Goal: Transaction & Acquisition: Obtain resource

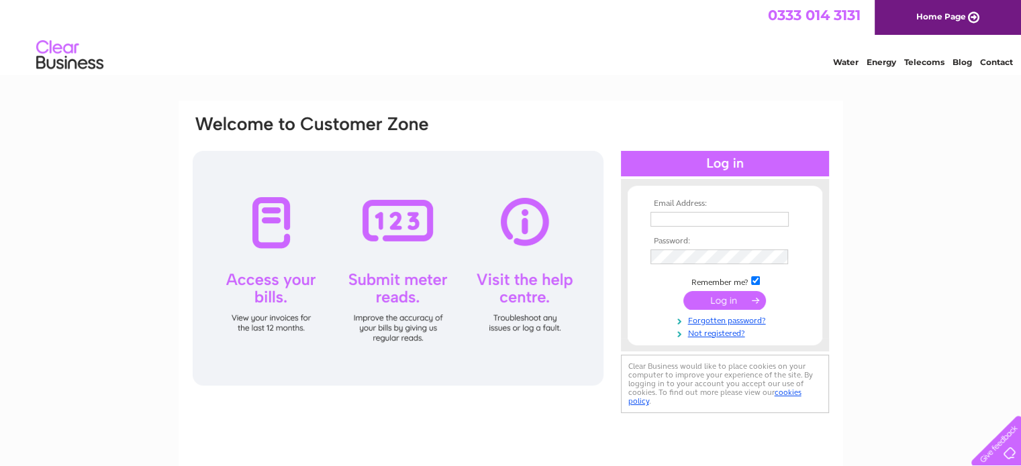
click at [681, 219] on input "text" at bounding box center [719, 219] width 138 height 15
paste input "julie.wardrope@clowes.co.uk"
type input "julie.wardrope@clowes.co.uk"
click at [683, 292] on input "submit" at bounding box center [724, 301] width 83 height 19
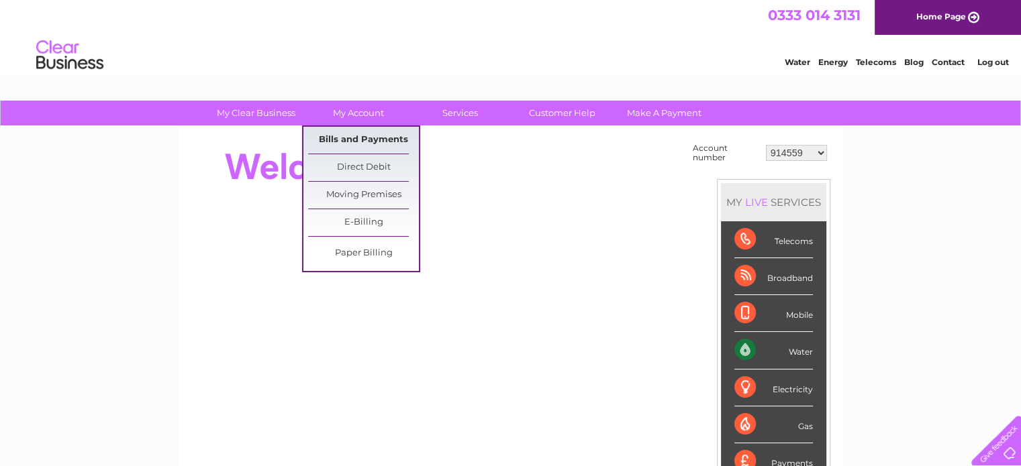
click at [368, 142] on link "Bills and Payments" at bounding box center [363, 140] width 111 height 27
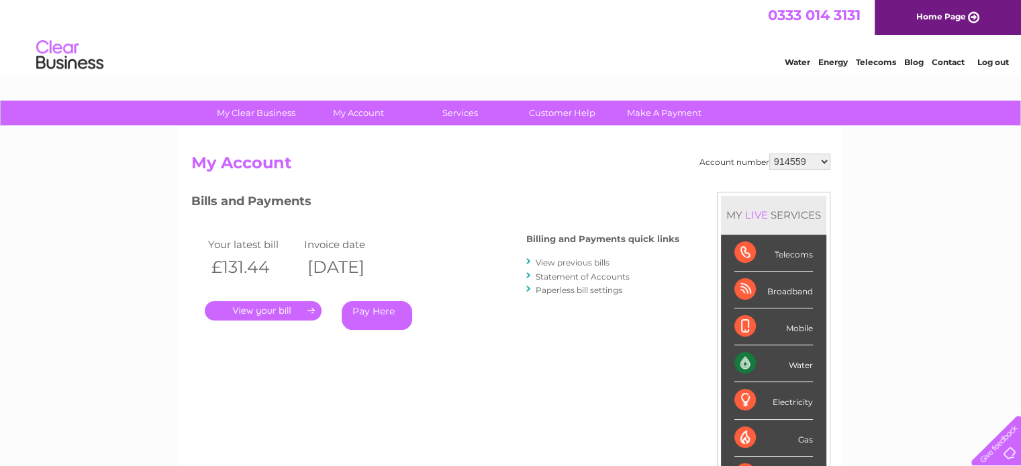
click at [285, 316] on link "." at bounding box center [263, 310] width 117 height 19
click at [600, 265] on link "View previous bills" at bounding box center [573, 263] width 74 height 10
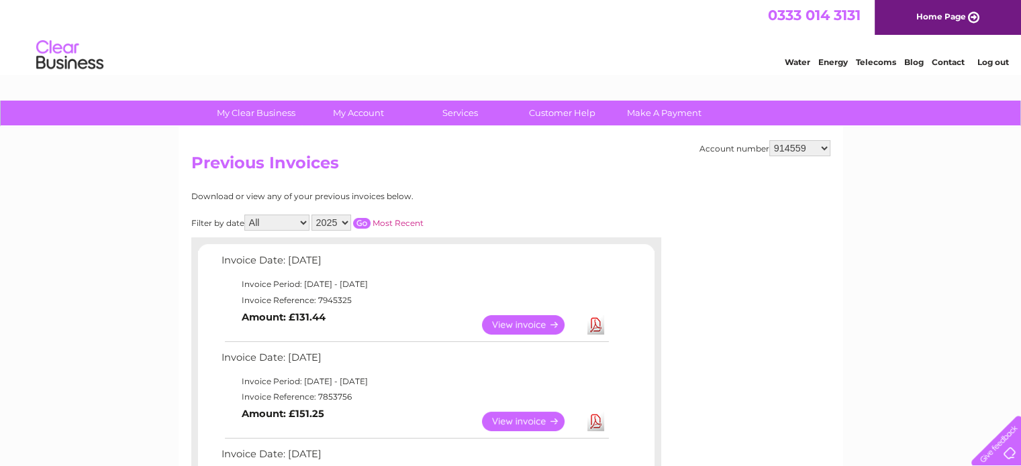
click at [591, 328] on link "Download" at bounding box center [595, 324] width 17 height 19
drag, startPoint x: 685, startPoint y: 174, endPoint x: 693, endPoint y: 168, distance: 9.7
click at [685, 174] on h2 "Previous Invoices" at bounding box center [510, 167] width 639 height 26
click at [808, 146] on select "914559 924731 947211 982787 986341 986348 1091810 3024494 30277847 30291192 302…" at bounding box center [799, 148] width 61 height 16
select select "986348"
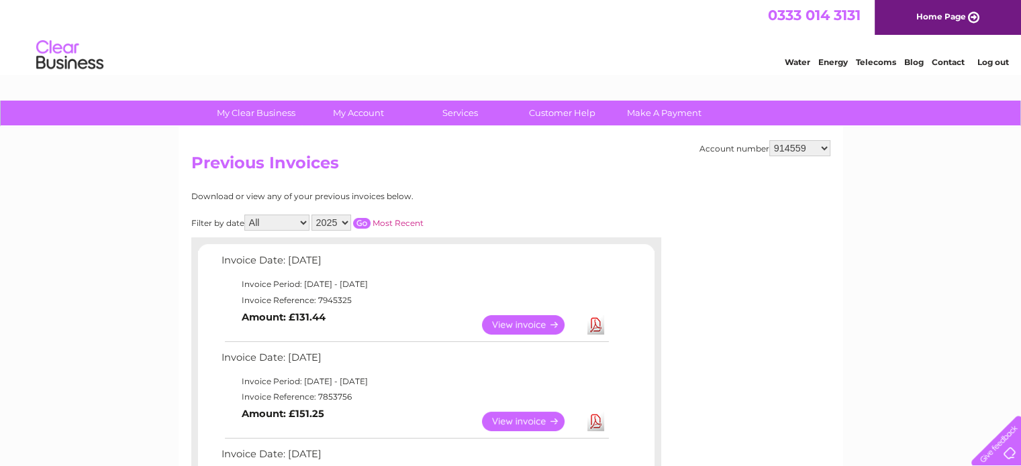
click at [769, 140] on select "914559 924731 947211 982787 986341 986348 1091810 3024494 30277847 30291192 302…" at bounding box center [799, 148] width 61 height 16
click at [797, 144] on select "914559 924731 947211 982787 986341 986348 1091810 3024494 30277847 30291192 302…" at bounding box center [799, 148] width 61 height 16
select select "924731"
click at [769, 140] on select "914559 924731 947211 982787 986341 986348 1091810 3024494 30277847 30291192 302…" at bounding box center [799, 148] width 61 height 16
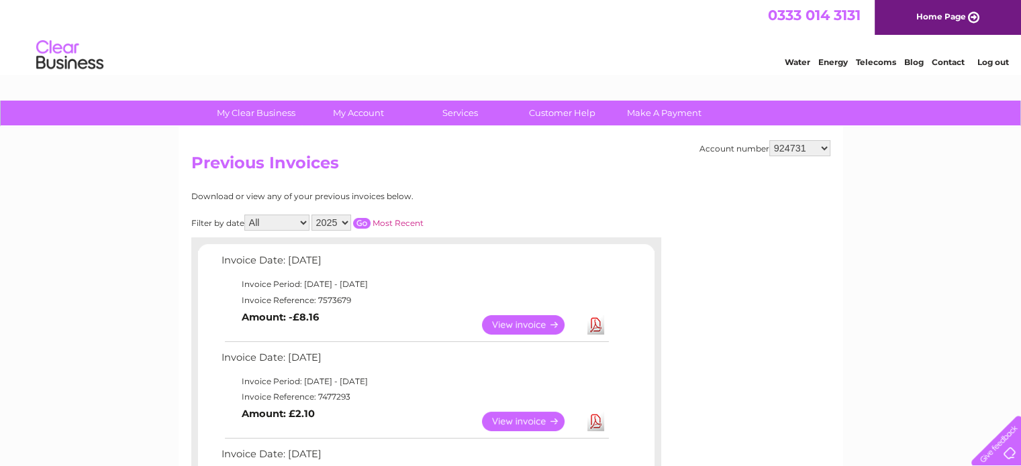
click at [794, 147] on select "914559 924731 947211 982787 986341 986348 1091810 3024494 30277847 30291192 302…" at bounding box center [799, 148] width 61 height 16
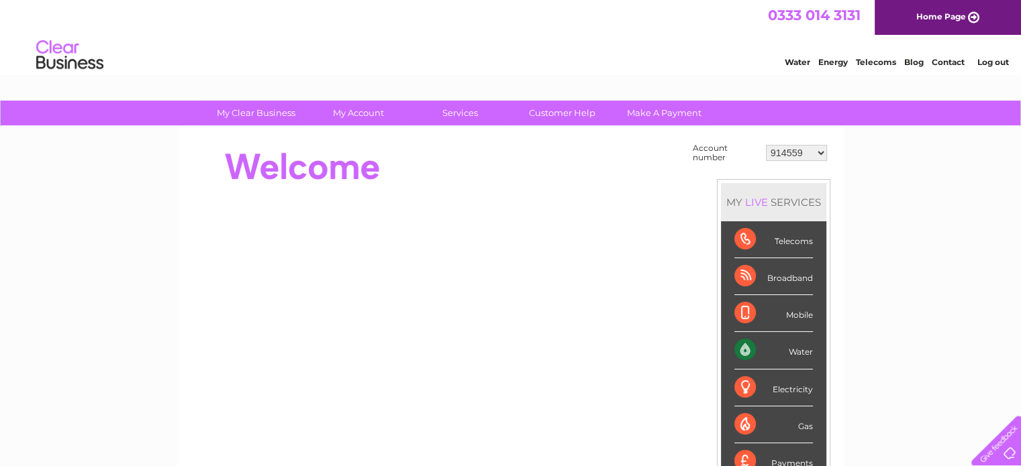
click at [985, 60] on link "Log out" at bounding box center [992, 62] width 32 height 10
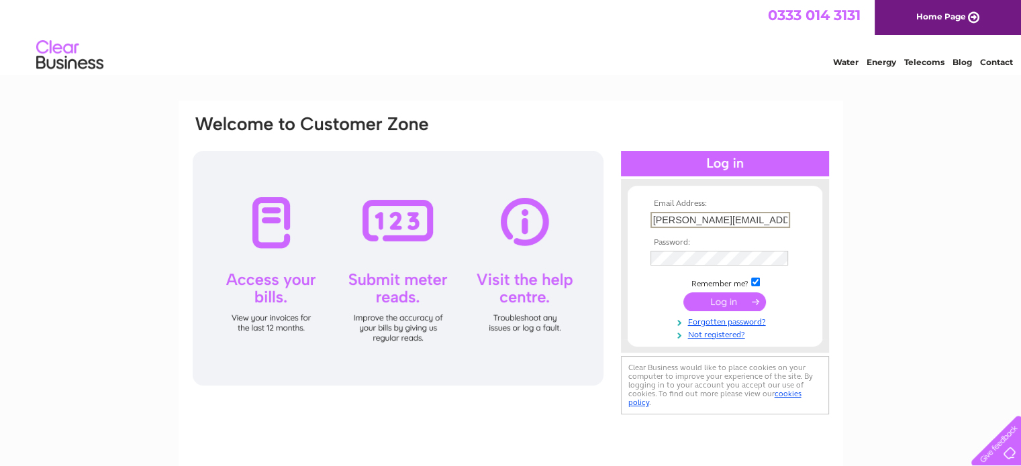
click at [752, 216] on input "julie.wardrope@clowes.co.uk" at bounding box center [720, 220] width 140 height 16
paste input "sandra.miller@cwc-group"
type input "sandra.miller@cwc-group.co.uk"
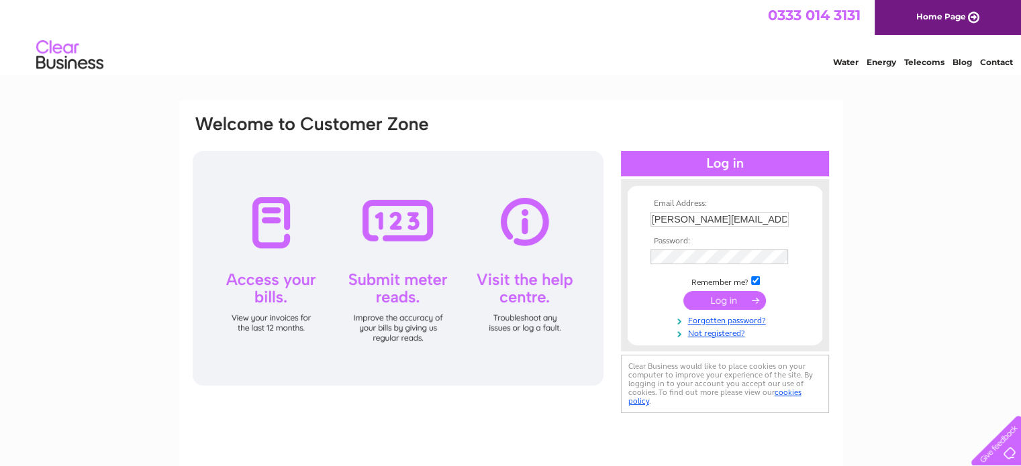
scroll to position [0, 0]
drag, startPoint x: 833, startPoint y: 189, endPoint x: 827, endPoint y: 203, distance: 16.0
click at [833, 188] on div "Email Address: sandra.miller@cwc-group.co.uk Password:" at bounding box center [511, 289] width 664 height 376
click at [742, 299] on input "submit" at bounding box center [724, 300] width 83 height 19
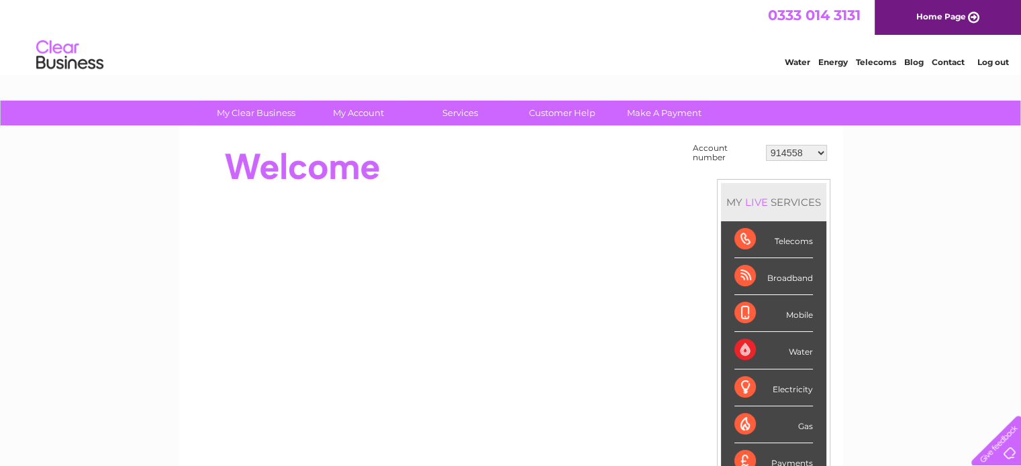
click at [813, 155] on select "914558 914559 914561 915441 915447 915453 924731 932536 939068 945372 945373 94…" at bounding box center [796, 153] width 61 height 16
select select "945495"
click at [766, 145] on select "914558 914559 914561 915441 915447 915453 924731 932536 939068 945372 945373 94…" at bounding box center [796, 153] width 61 height 16
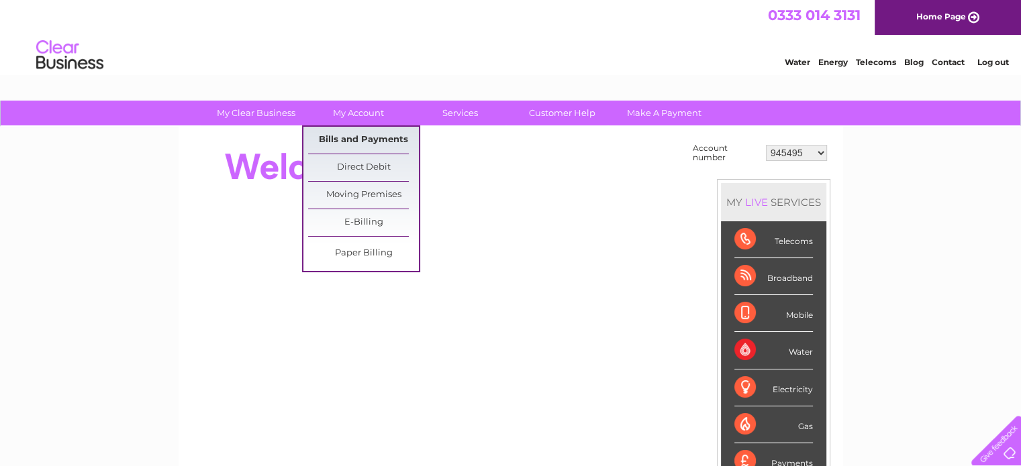
click at [376, 134] on link "Bills and Payments" at bounding box center [363, 140] width 111 height 27
click at [373, 138] on link "Bills and Payments" at bounding box center [363, 140] width 111 height 27
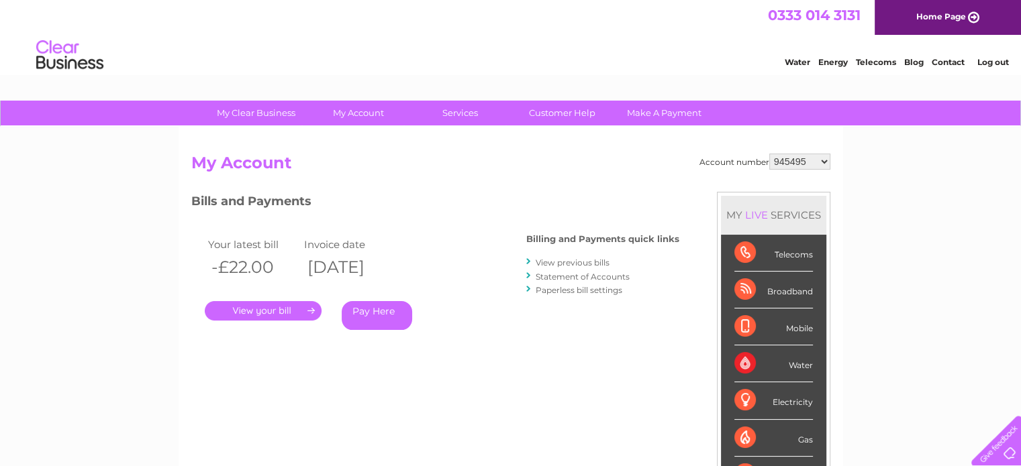
click at [807, 161] on select "914558 914559 914561 915441 915447 915453 924731 932536 939068 945372 945373 94…" at bounding box center [799, 162] width 61 height 16
select select "30292322"
click at [769, 154] on select "914558 914559 914561 915441 915447 915453 924731 932536 939068 945372 945373 94…" at bounding box center [799, 162] width 61 height 16
click at [564, 261] on link "View previous bills" at bounding box center [573, 263] width 74 height 10
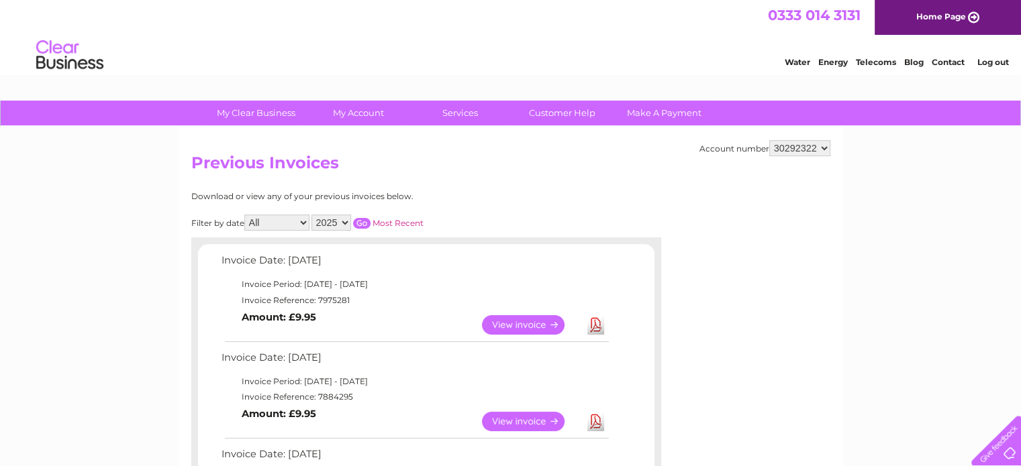
click at [595, 323] on link "Download" at bounding box center [595, 324] width 17 height 19
click at [821, 147] on select "914558 914559 914561 915441 915447 915453 924731 932536 939068 945372 945373 94…" at bounding box center [799, 148] width 61 height 16
click at [996, 62] on link "Log out" at bounding box center [992, 62] width 32 height 10
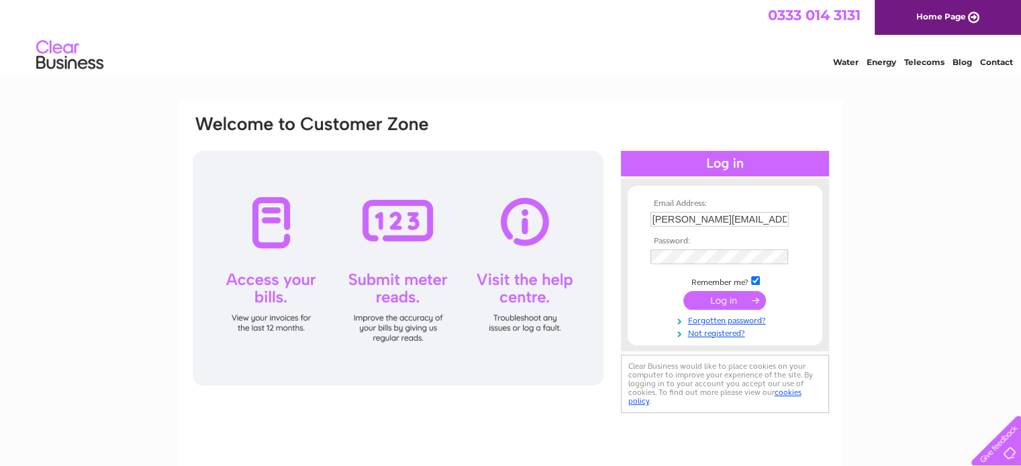
click at [749, 219] on input "sandra.miller@cwc-group.co.uk" at bounding box center [719, 219] width 138 height 15
click at [749, 219] on input "sandra.miller@cwc-group.co.uk" at bounding box center [720, 220] width 140 height 16
type input "julie.wardrope@clowes.co.uk"
click at [728, 305] on input "submit" at bounding box center [724, 300] width 83 height 19
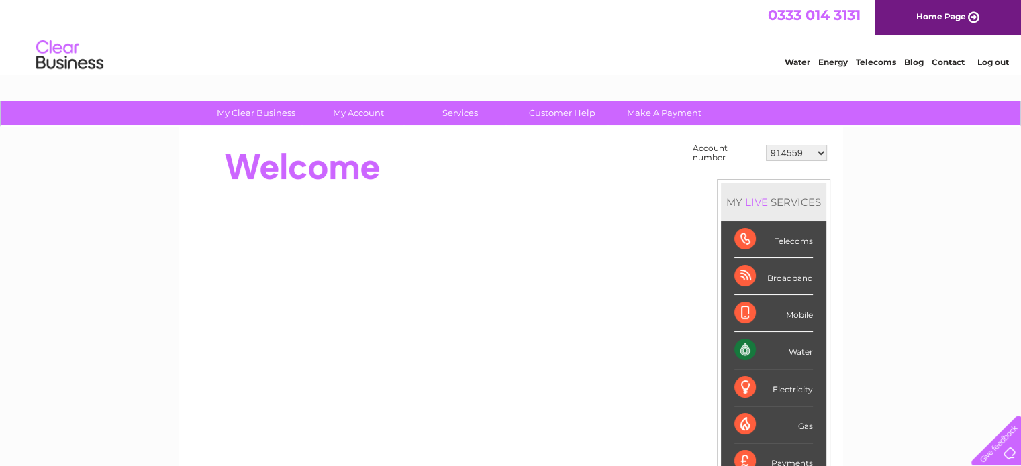
click at [806, 144] on td "914559 924731 947211 982787 986341 986348 1091810 3024494 30277847 30291192 302…" at bounding box center [796, 153] width 68 height 26
click at [806, 154] on select "914559 924731 947211 982787 986341 986348 1091810 3024494 30277847 30291192 302…" at bounding box center [796, 153] width 61 height 16
select select "30292326"
click at [766, 145] on select "914559 924731 947211 982787 986341 986348 1091810 3024494 30277847 30291192 302…" at bounding box center [796, 153] width 61 height 16
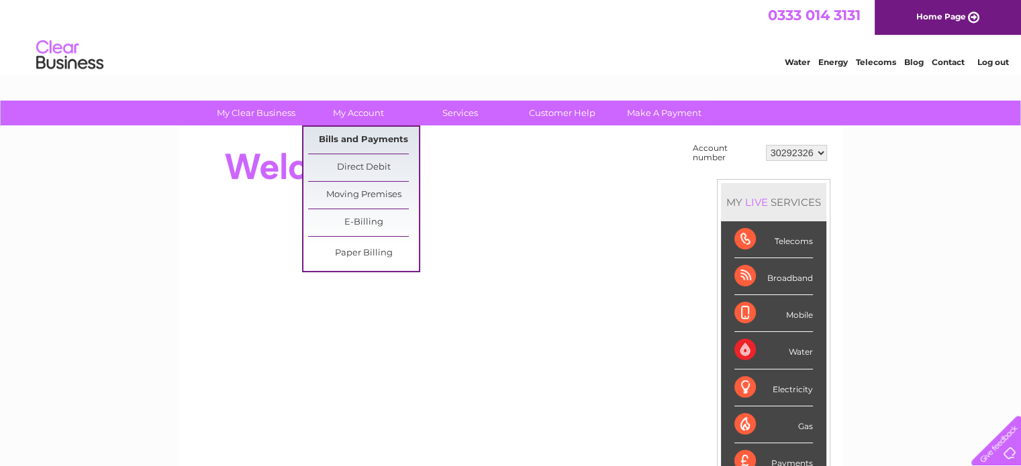
click at [358, 140] on link "Bills and Payments" at bounding box center [363, 140] width 111 height 27
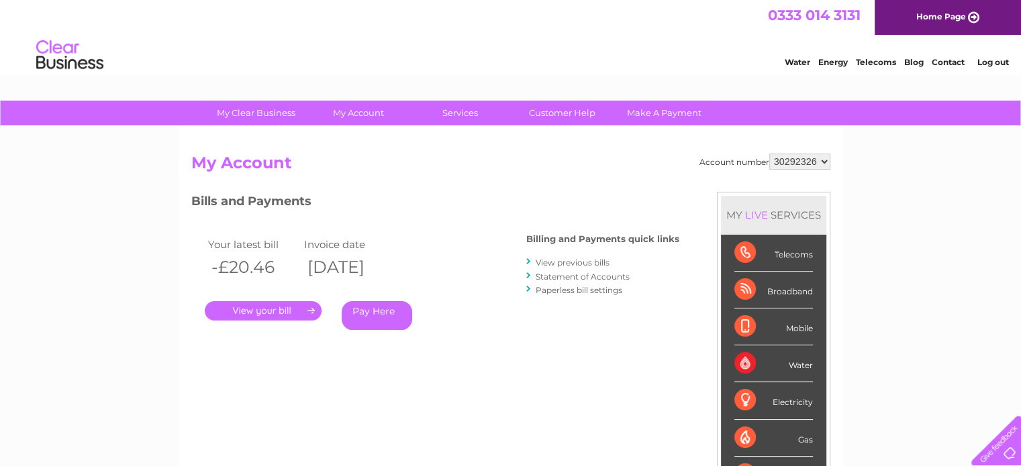
click at [813, 158] on select "914559 924731 947211 982787 986341 986348 1091810 3024494 30277847 30291192 302…" at bounding box center [799, 162] width 61 height 16
select select "947211"
click at [769, 154] on select "914559 924731 947211 982787 986341 986348 1091810 3024494 30277847 30291192 302…" at bounding box center [799, 162] width 61 height 16
click at [828, 165] on select "914559 924731 947211 982787 986341 986348 1091810 3024494 30277847 30291192 302…" at bounding box center [799, 162] width 61 height 16
click at [854, 152] on div "My Clear Business Login Details My Details My Preferences Link Account My Accou…" at bounding box center [510, 451] width 1021 height 700
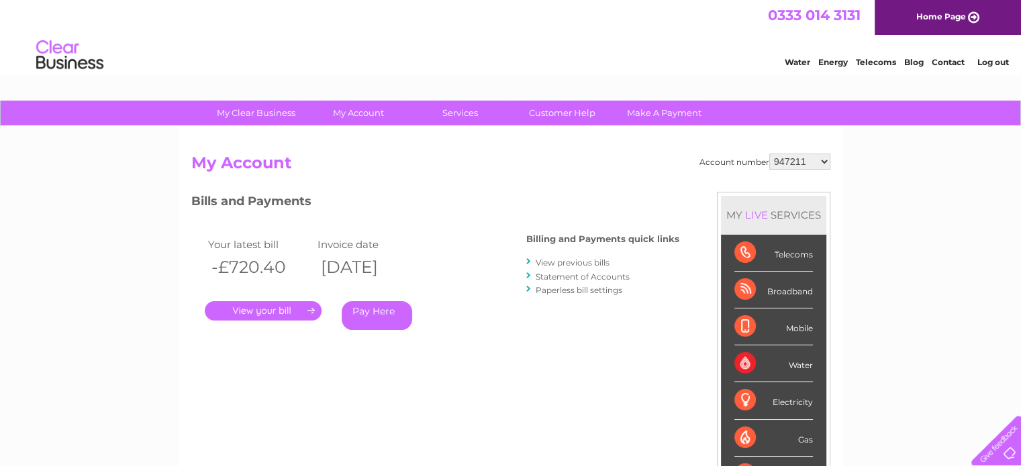
click at [991, 62] on link "Log out" at bounding box center [992, 62] width 32 height 10
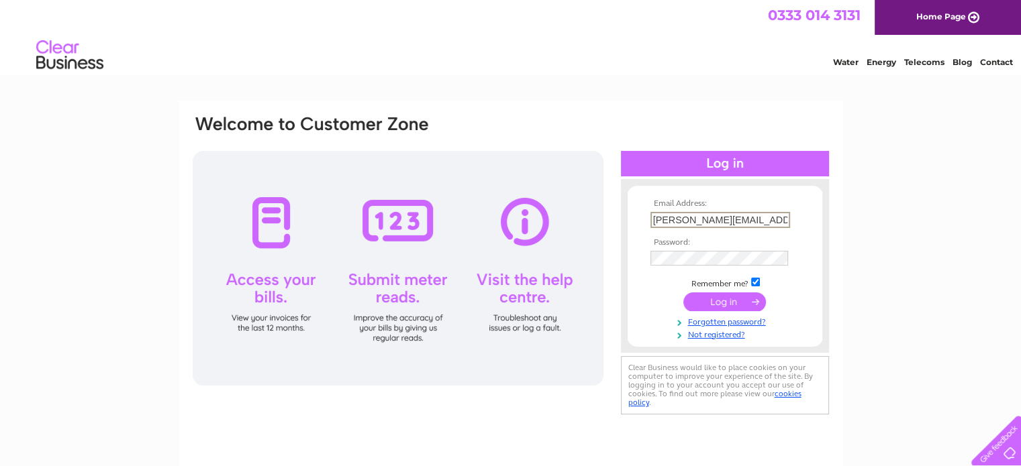
click at [757, 219] on input "julie.wardrope@clowes.co.uk" at bounding box center [720, 220] width 140 height 16
type input "sandra.miller@cwc-group.co.uk"
click at [741, 302] on input "submit" at bounding box center [724, 300] width 83 height 19
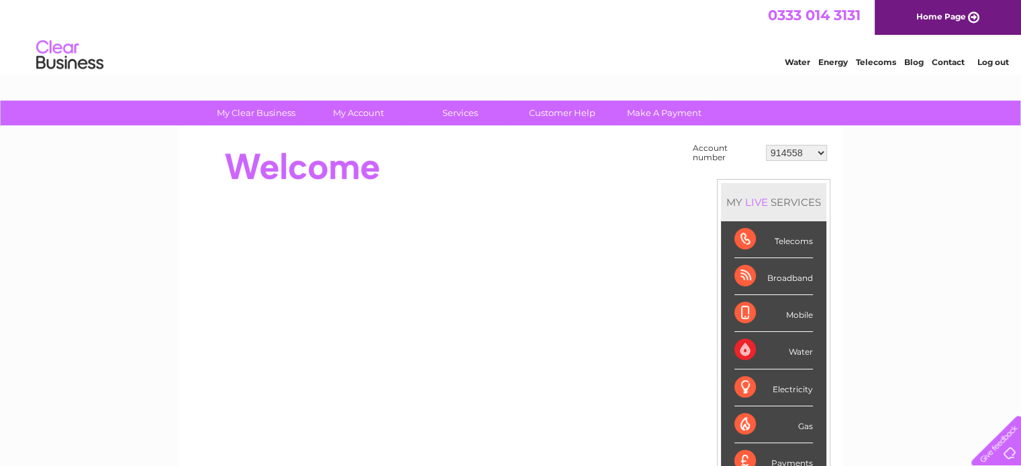
click at [779, 156] on select "914558 914559 914561 915441 915447 915453 924731 932536 939068 945372 945373 94…" at bounding box center [796, 153] width 61 height 16
select select "945481"
click at [766, 145] on select "914558 914559 914561 915441 915447 915453 924731 932536 939068 945372 945373 94…" at bounding box center [796, 153] width 61 height 16
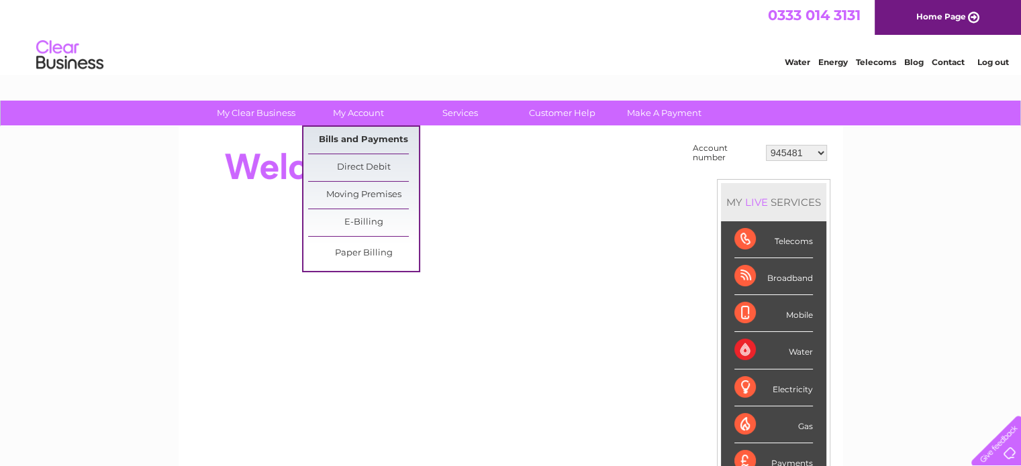
click at [344, 144] on link "Bills and Payments" at bounding box center [363, 140] width 111 height 27
click at [356, 136] on link "Bills and Payments" at bounding box center [363, 140] width 111 height 27
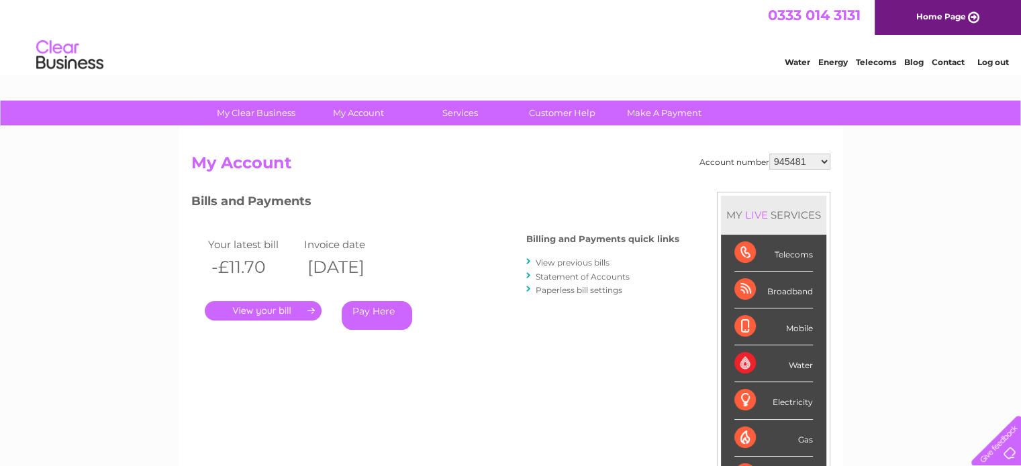
click at [819, 157] on select "914558 914559 914561 915441 915447 915453 924731 932536 939068 945372 945373 94…" at bounding box center [799, 162] width 61 height 16
select select "1133574"
click at [769, 154] on select "914558 914559 914561 915441 915447 915453 924731 932536 939068 945372 945373 94…" at bounding box center [799, 162] width 61 height 16
click at [802, 161] on select "914558 914559 914561 915441 915447 915453 924731 932536 939068 945372 945373 94…" at bounding box center [799, 162] width 61 height 16
click at [817, 164] on select "914558 914559 914561 915441 915447 915453 924731 932536 939068 945372 945373 94…" at bounding box center [799, 162] width 61 height 16
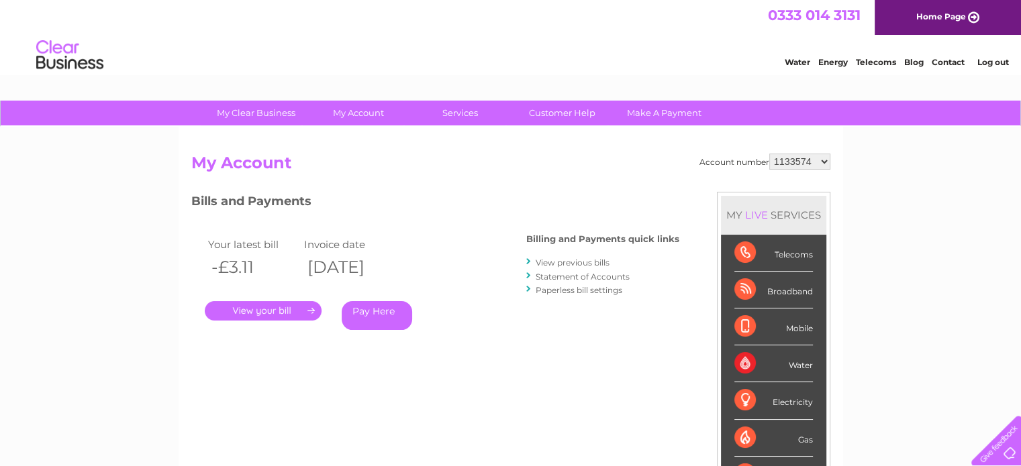
click at [896, 327] on div "My Clear Business Login Details My Details My Preferences Link Account My Accou…" at bounding box center [510, 451] width 1021 height 700
click at [1003, 61] on link "Log out" at bounding box center [992, 62] width 32 height 10
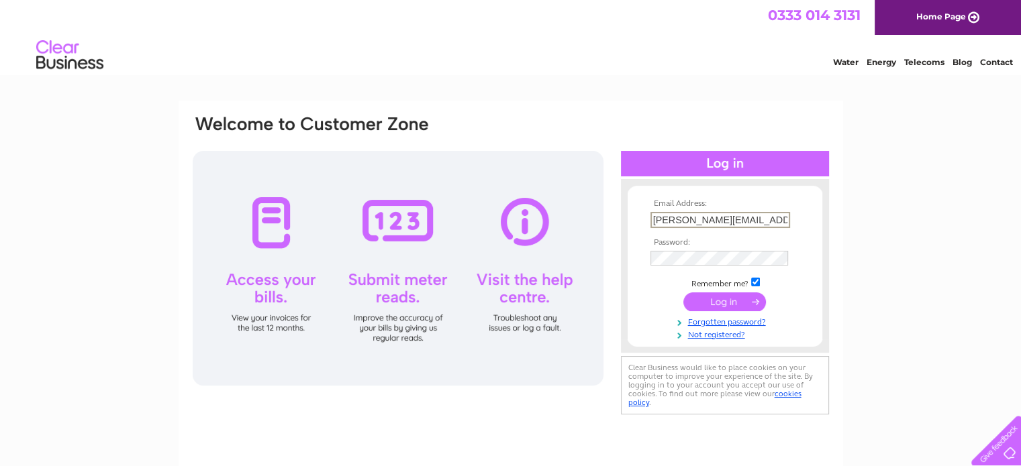
click at [747, 225] on input "sandra.miller@cwc-group.co.uk" at bounding box center [720, 220] width 140 height 16
type input "julie.wardrope@clowes.co.uk"
click at [732, 305] on input "submit" at bounding box center [724, 300] width 83 height 19
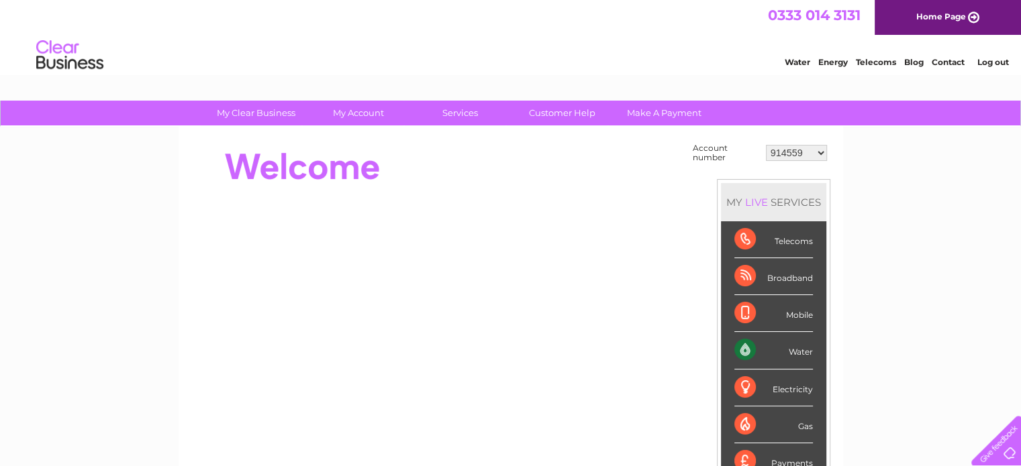
click at [811, 155] on select "914559 924731 947211 982787 986341 986348 1091810 3024494 30277847 30291192 302…" at bounding box center [796, 153] width 61 height 16
select select "30292321"
click at [766, 145] on select "914559 924731 947211 982787 986341 986348 1091810 3024494 30277847 30291192 302…" at bounding box center [796, 153] width 61 height 16
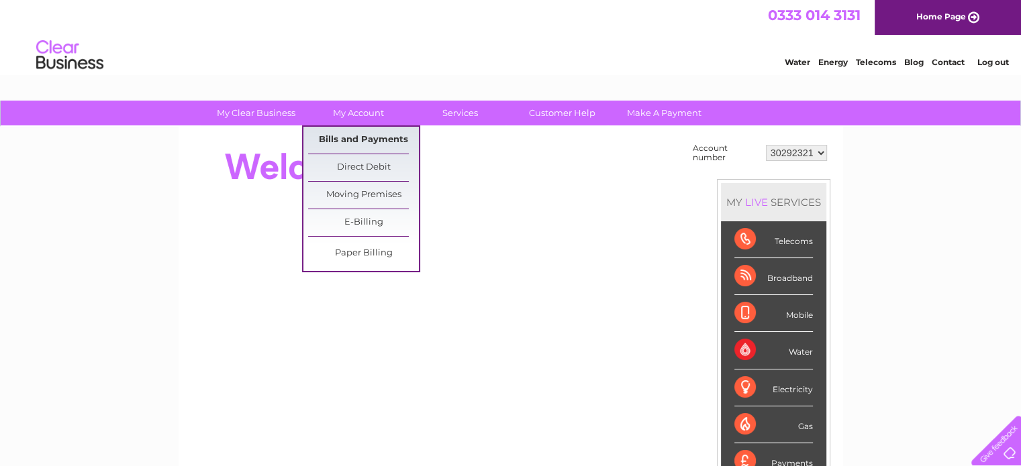
click at [368, 136] on link "Bills and Payments" at bounding box center [363, 140] width 111 height 27
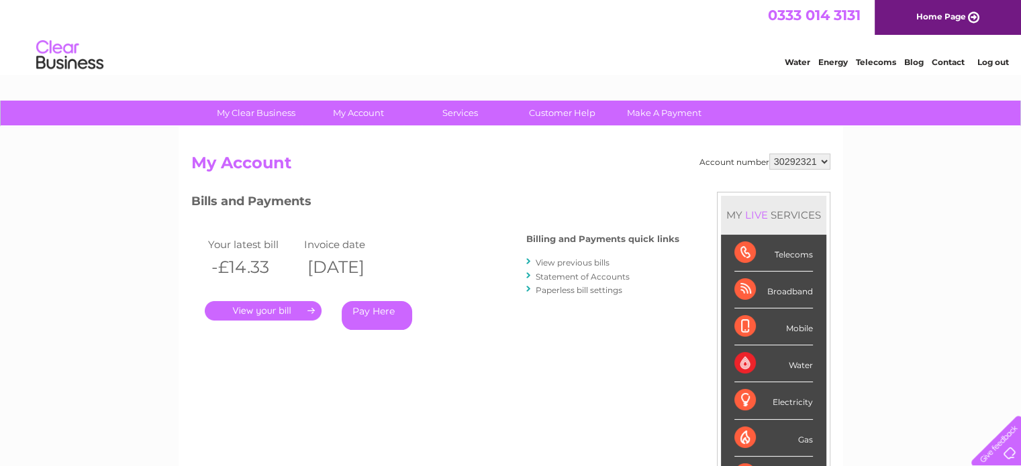
click at [813, 156] on select "914559 924731 947211 982787 986341 986348 1091810 3024494 30277847 30291192 302…" at bounding box center [799, 162] width 61 height 16
select select "30292320"
click at [769, 154] on select "914559 924731 947211 982787 986341 986348 1091810 3024494 30277847 30291192 302…" at bounding box center [799, 162] width 61 height 16
click at [585, 263] on link "View previous bills" at bounding box center [573, 263] width 74 height 10
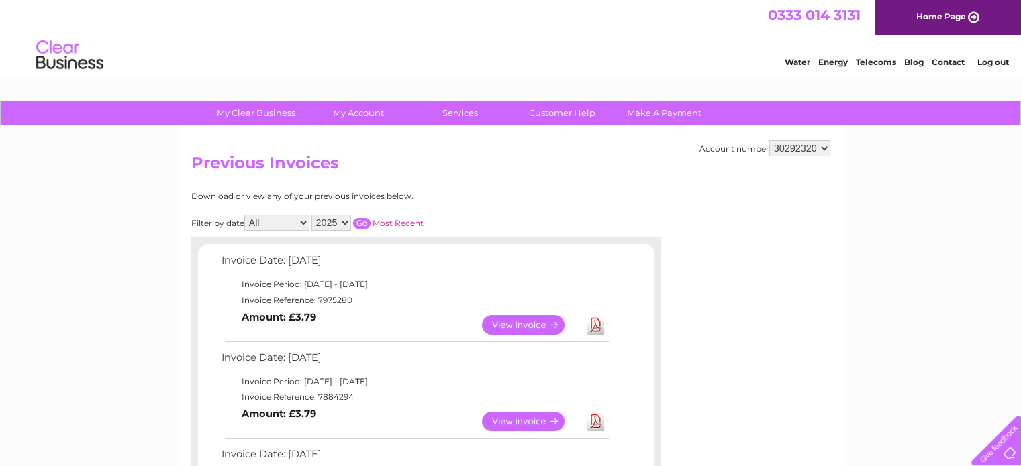
click at [595, 323] on link "Download" at bounding box center [595, 324] width 17 height 19
click at [829, 147] on select "914559 924731 947211 982787 986341 986348 1091810 3024494 30277847 30291192 302…" at bounding box center [799, 148] width 61 height 16
select select "30292182"
click at [769, 140] on select "914559 924731 947211 982787 986341 986348 1091810 3024494 30277847 30291192 302…" at bounding box center [799, 148] width 61 height 16
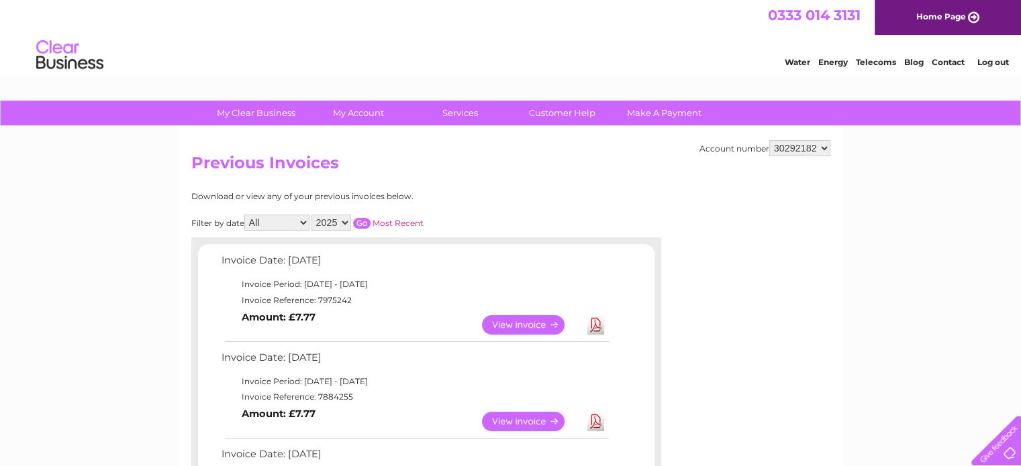
click at [589, 321] on link "Download" at bounding box center [595, 324] width 17 height 19
click at [822, 146] on select "914559 924731 947211 982787 986341 986348 1091810 3024494 30277847 30291192 302…" at bounding box center [799, 148] width 61 height 16
select select "30292328"
click at [769, 140] on select "914559 924731 947211 982787 986341 986348 1091810 3024494 30277847 30291192 302…" at bounding box center [799, 148] width 61 height 16
click at [593, 324] on link "Download" at bounding box center [595, 324] width 17 height 19
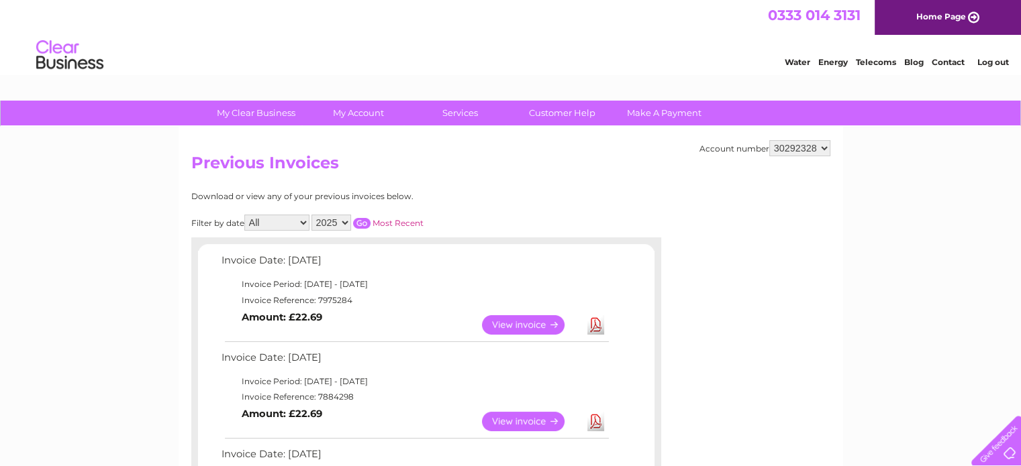
click at [813, 148] on select "914559 924731 947211 982787 986341 986348 1091810 3024494 30277847 30291192 302…" at bounding box center [799, 148] width 61 height 16
select select "30292183"
click at [769, 140] on select "914559 924731 947211 982787 986341 986348 1091810 3024494 30277847 30291192 302…" at bounding box center [799, 148] width 61 height 16
click at [596, 328] on link "Download" at bounding box center [595, 324] width 17 height 19
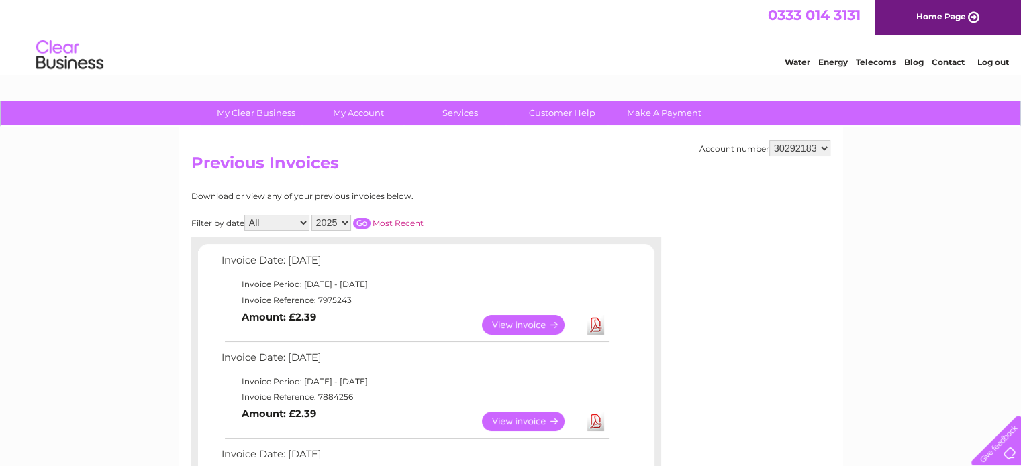
click at [814, 148] on select "914559 924731 947211 982787 986341 986348 1091810 3024494 30277847 30291192 302…" at bounding box center [799, 148] width 61 height 16
select select "30292323"
click at [769, 140] on select "914559 924731 947211 982787 986341 986348 1091810 3024494 30277847 30291192 302…" at bounding box center [799, 148] width 61 height 16
click at [591, 317] on link "Download" at bounding box center [595, 324] width 17 height 19
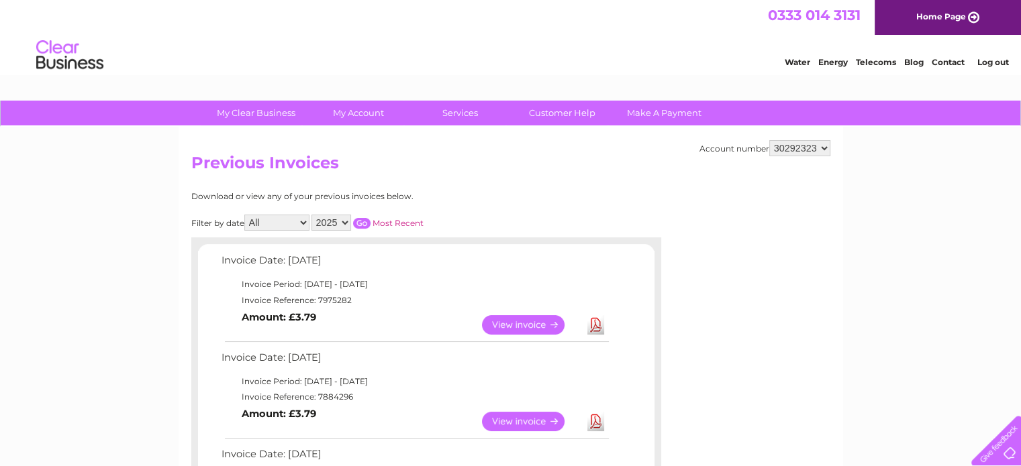
drag, startPoint x: 878, startPoint y: 337, endPoint x: 868, endPoint y: 301, distance: 37.0
click at [819, 144] on select "914559 924731 947211 982787 986341 986348 1091810 3024494 30277847 30291192 302…" at bounding box center [799, 148] width 61 height 16
select select "30277847"
click at [769, 140] on select "914559 924731 947211 982787 986341 986348 1091810 3024494 30277847 30291192 302…" at bounding box center [799, 148] width 61 height 16
